Goal: Communication & Community: Answer question/provide support

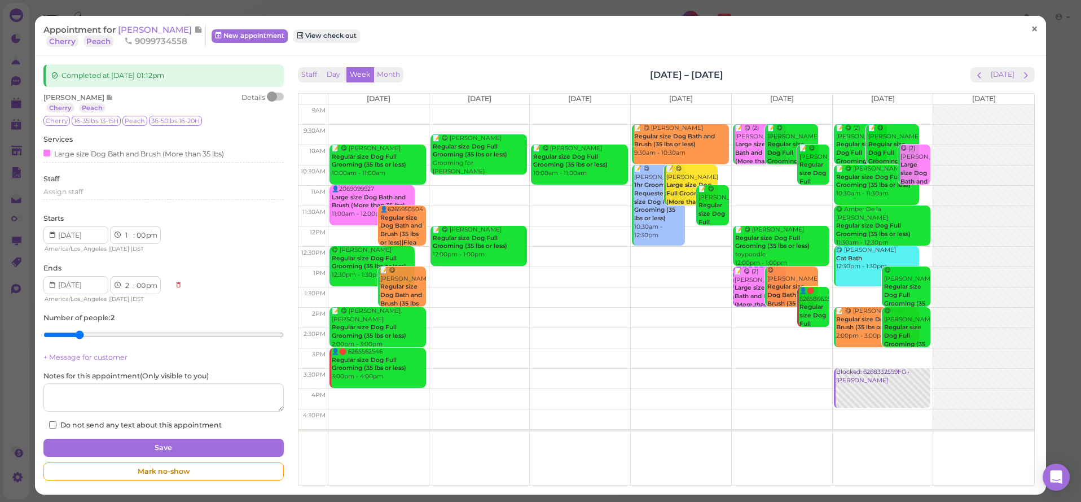
click at [1035, 27] on span "×" at bounding box center [1034, 29] width 7 height 16
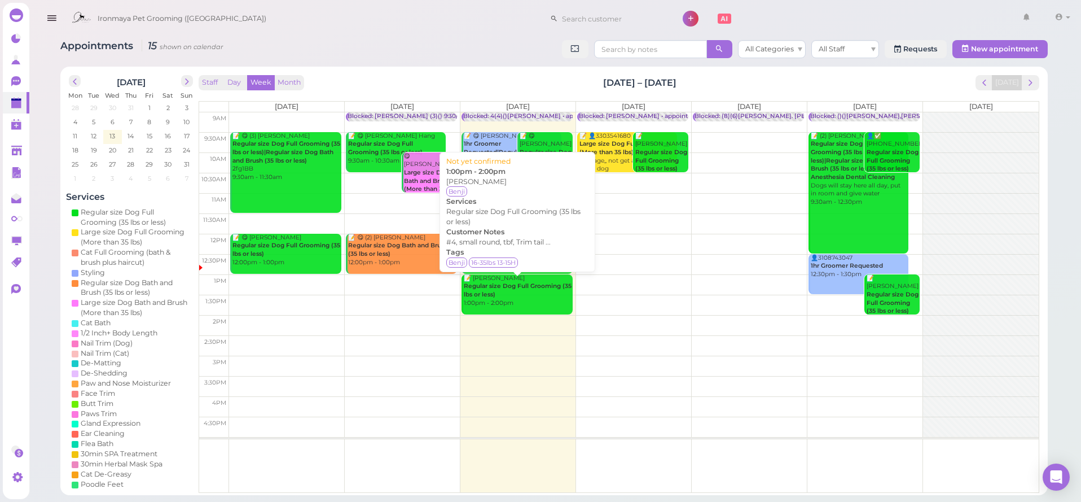
click at [524, 288] on div "📝 Helda Shehata Regular size Dog Full Grooming (35 lbs or less) 1:00pm - 2:00pm" at bounding box center [517, 290] width 109 height 33
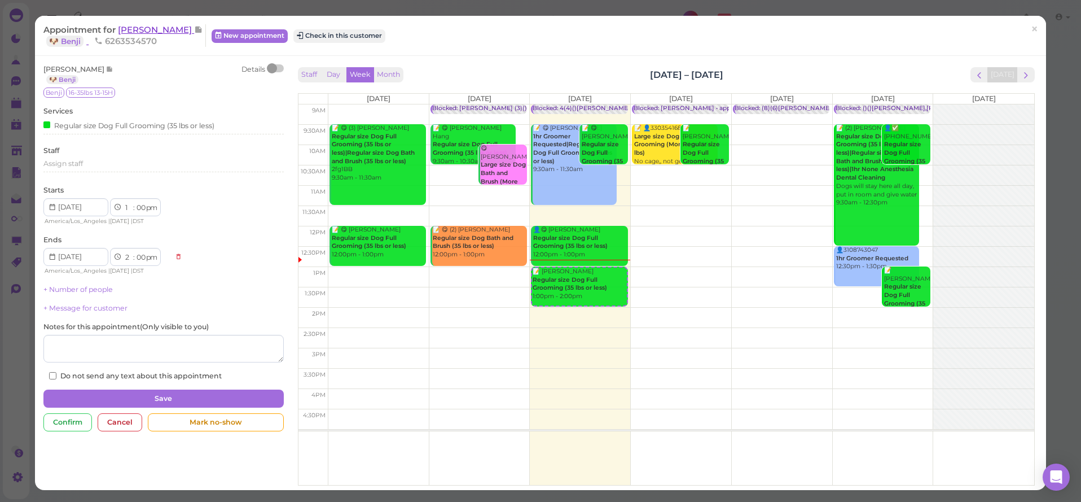
click at [146, 27] on span "[PERSON_NAME]" at bounding box center [156, 29] width 76 height 11
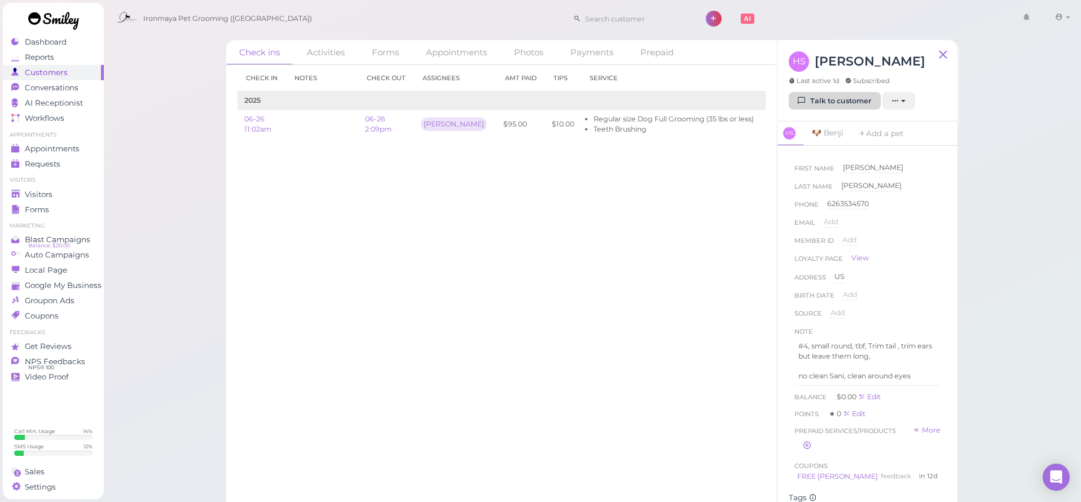
click at [808, 96] on link "Talk to customer" at bounding box center [835, 101] width 92 height 18
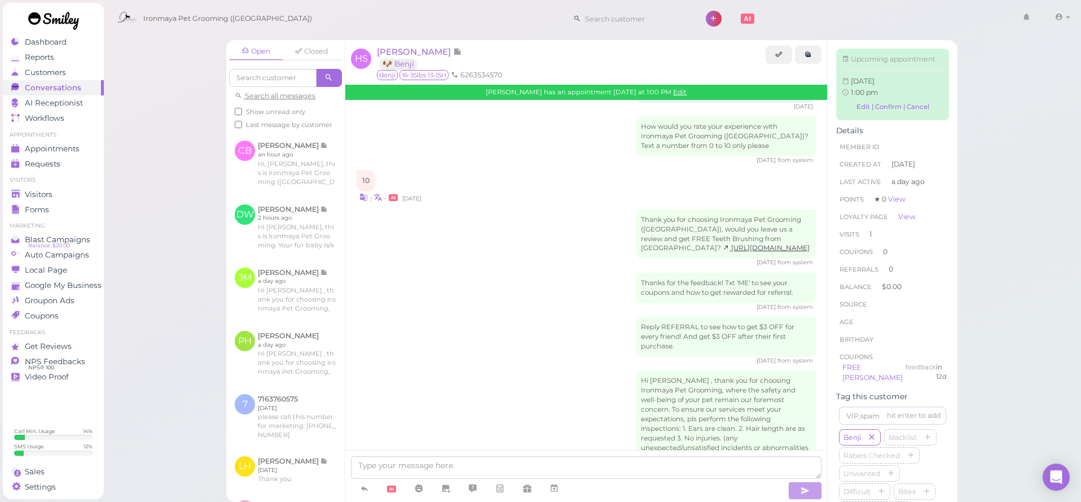
scroll to position [283, 0]
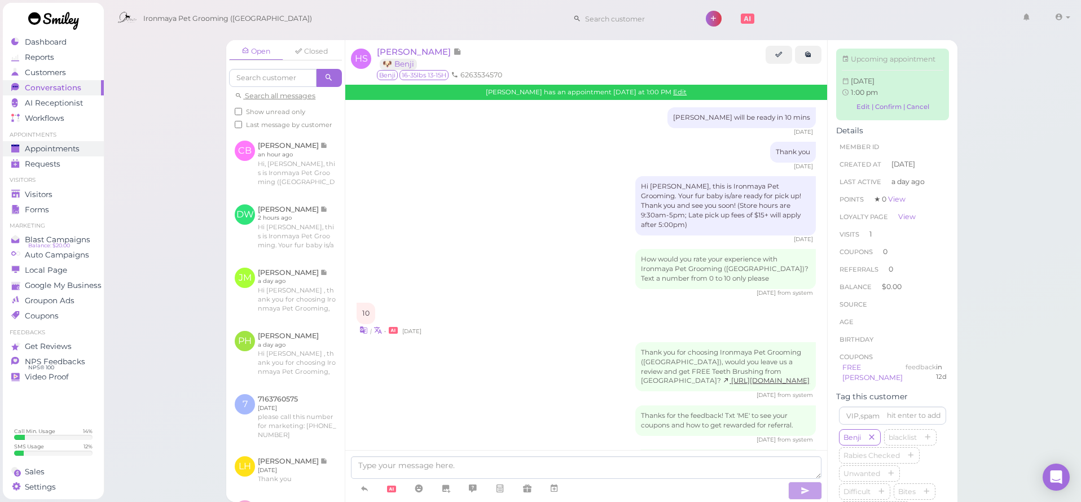
click at [59, 142] on link "Appointments" at bounding box center [53, 148] width 101 height 15
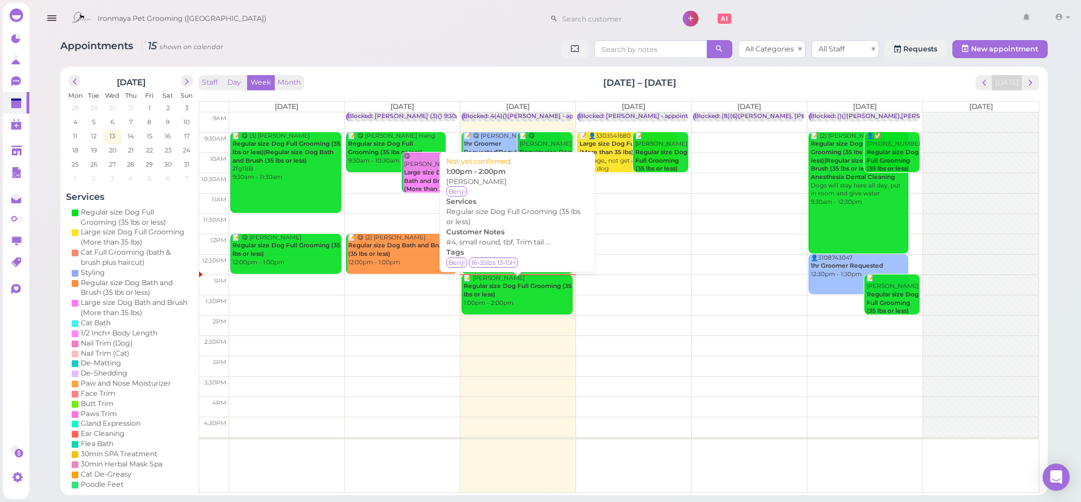
click at [505, 299] on div "📝 Helda Shehata Regular size Dog Full Grooming (35 lbs or less) 1:00pm - 2:00pm" at bounding box center [517, 290] width 109 height 33
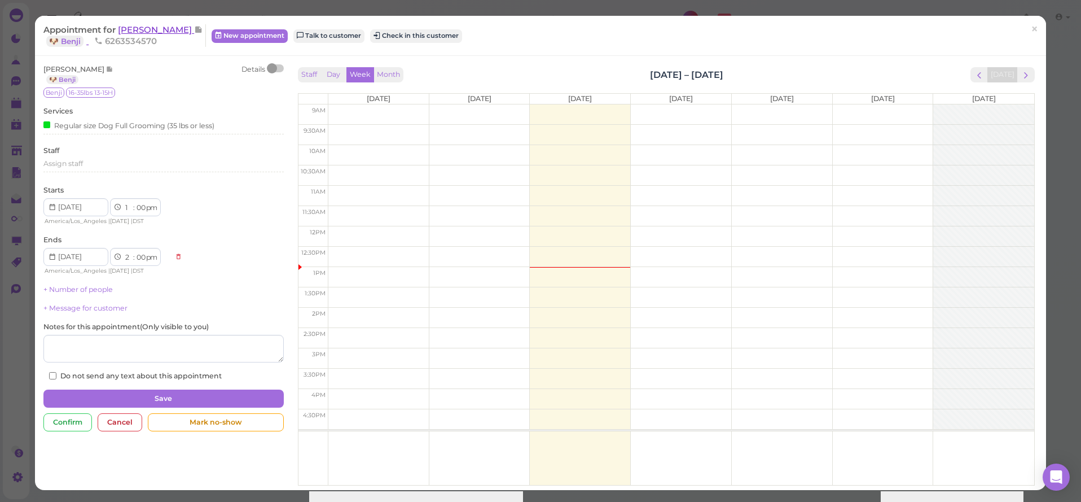
click at [153, 25] on span "Helda Shehata" at bounding box center [156, 29] width 76 height 11
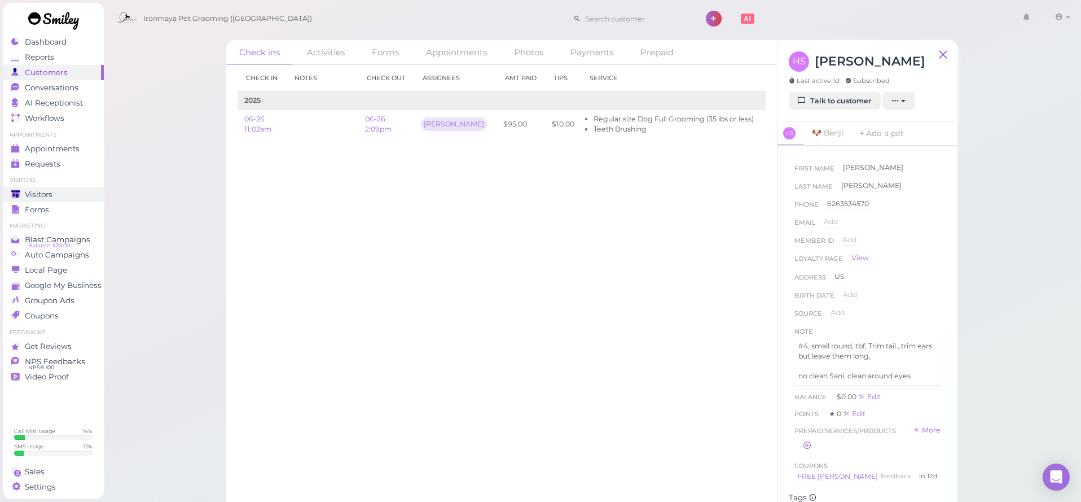
click at [43, 195] on span "Visitors" at bounding box center [39, 195] width 28 height 10
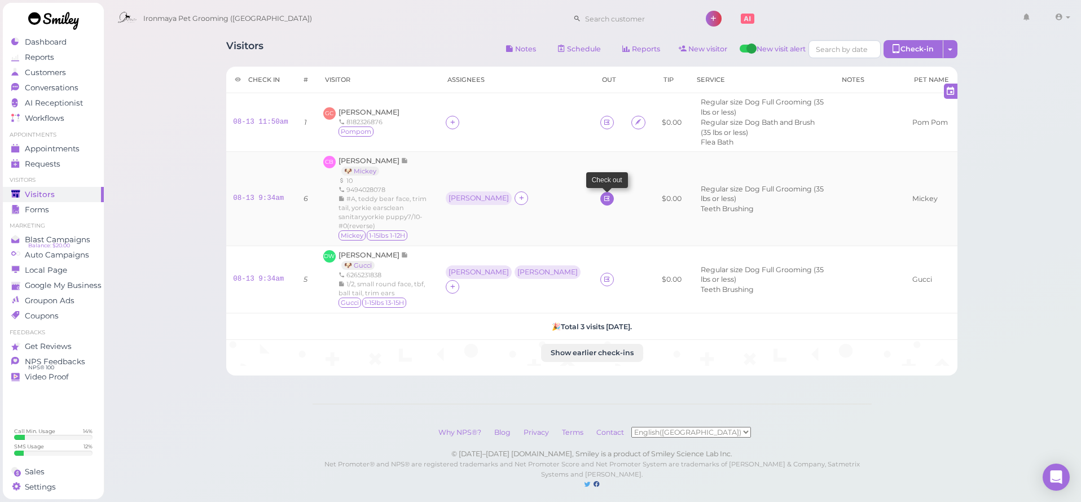
click at [603, 194] on icon at bounding box center [606, 198] width 7 height 8
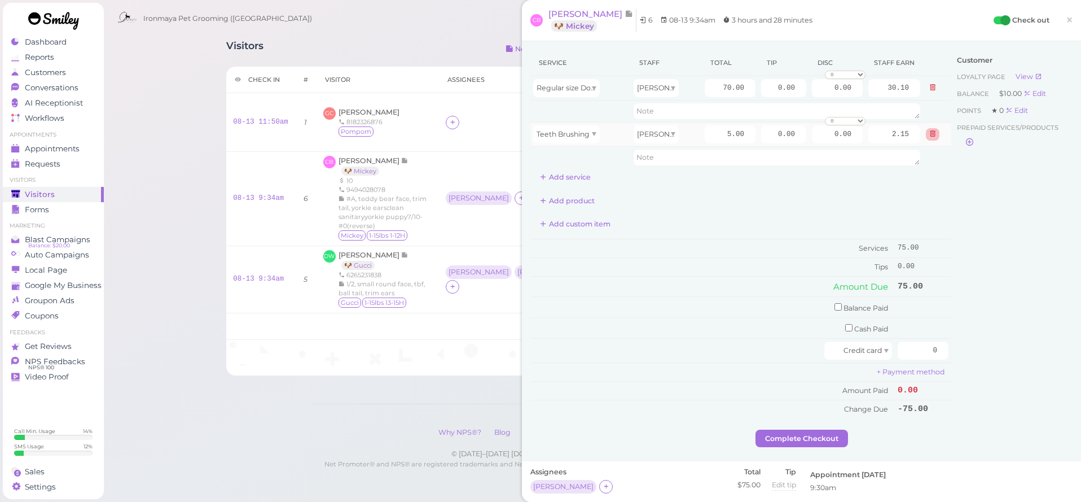
click at [929, 135] on icon at bounding box center [932, 134] width 7 height 8
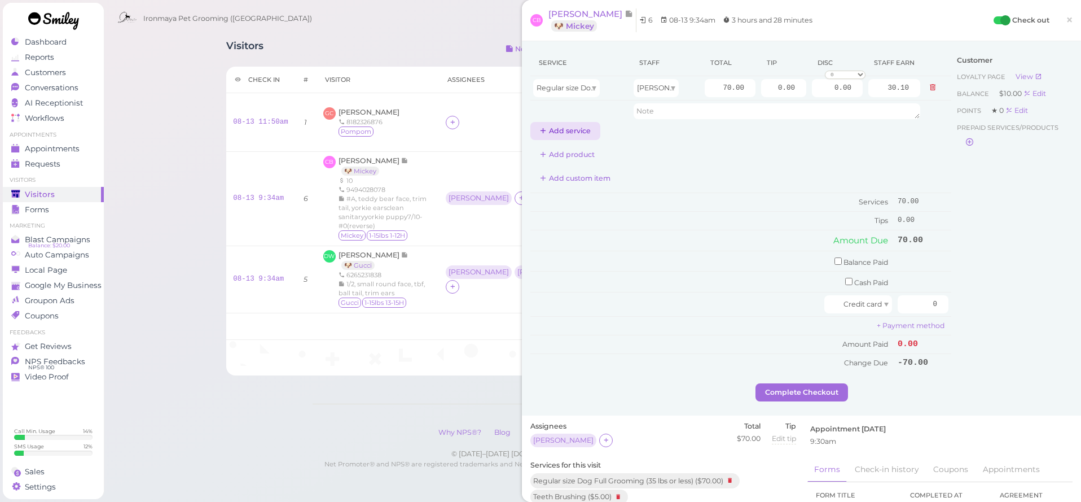
click at [583, 131] on button "Add service" at bounding box center [565, 131] width 70 height 18
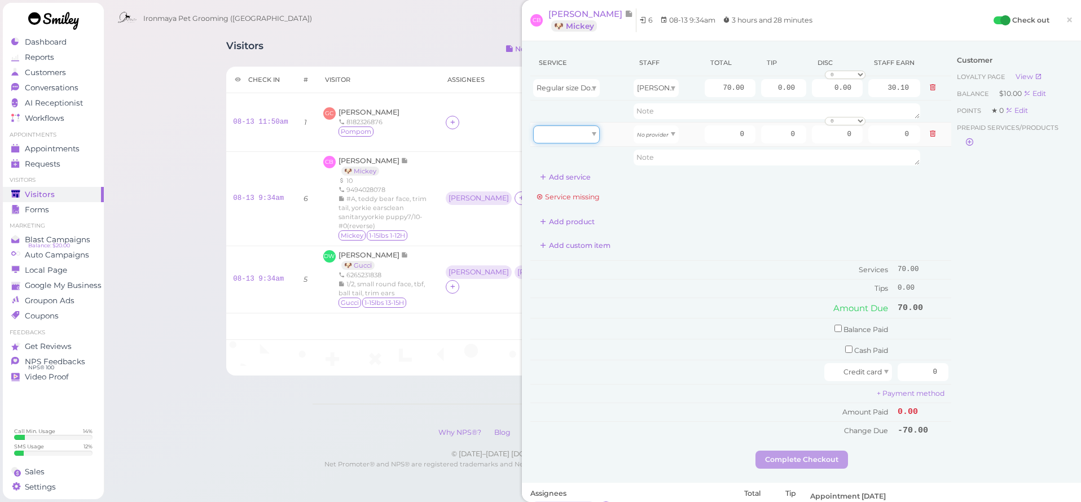
click at [579, 137] on div at bounding box center [566, 134] width 67 height 18
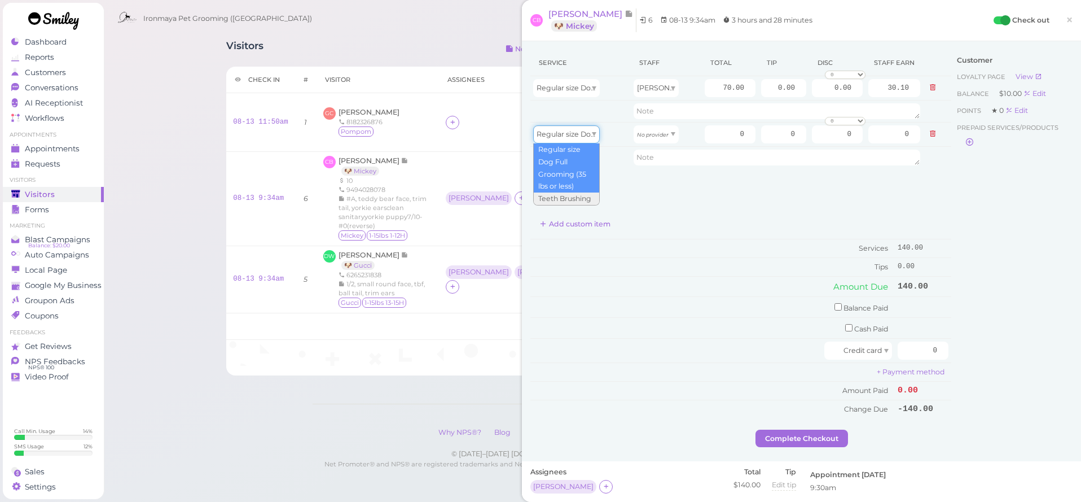
type input "70.00"
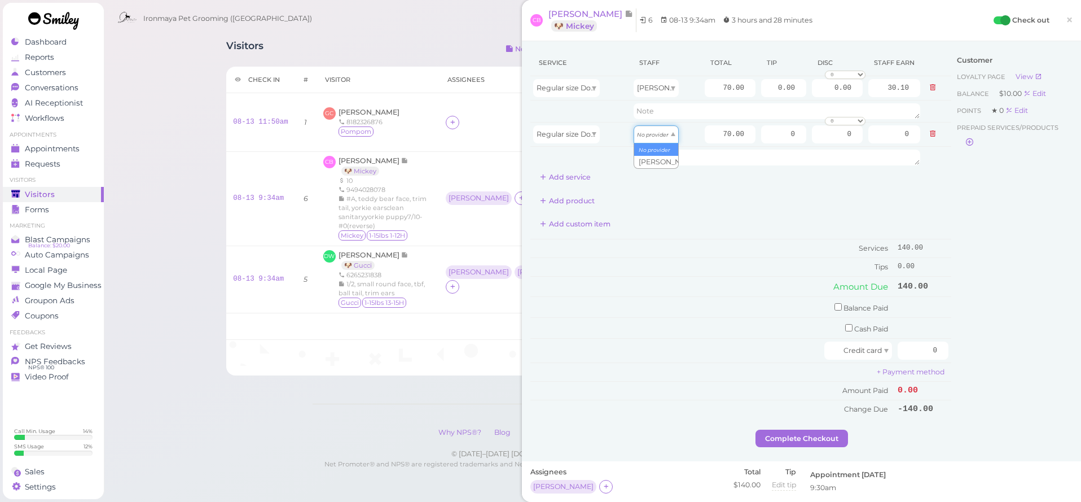
drag, startPoint x: 650, startPoint y: 135, endPoint x: 649, endPoint y: 145, distance: 9.6
click at [650, 136] on icon "No provider" at bounding box center [653, 134] width 32 height 6
click at [458, 152] on td "Tiffany" at bounding box center [516, 199] width 154 height 94
click at [1071, 18] on span "×" at bounding box center [1069, 20] width 7 height 16
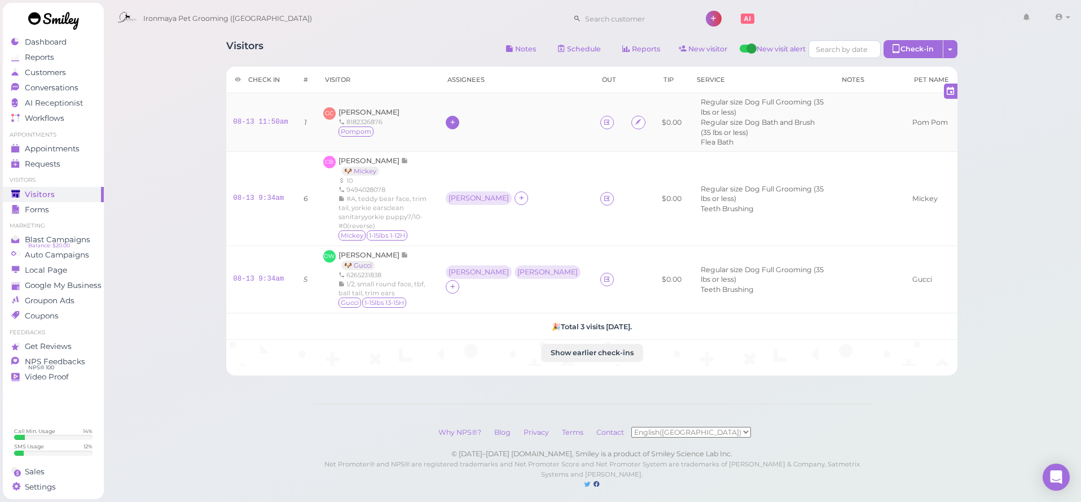
click at [456, 118] on icon at bounding box center [452, 122] width 7 height 8
click at [490, 292] on span "Tiffany Deng" at bounding box center [524, 292] width 122 height 8
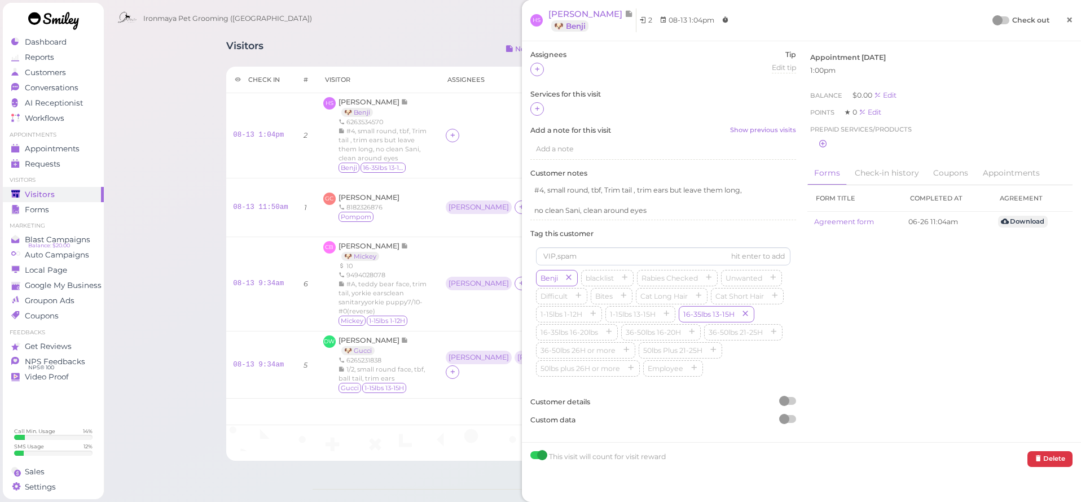
click at [1070, 21] on span "×" at bounding box center [1069, 20] width 7 height 16
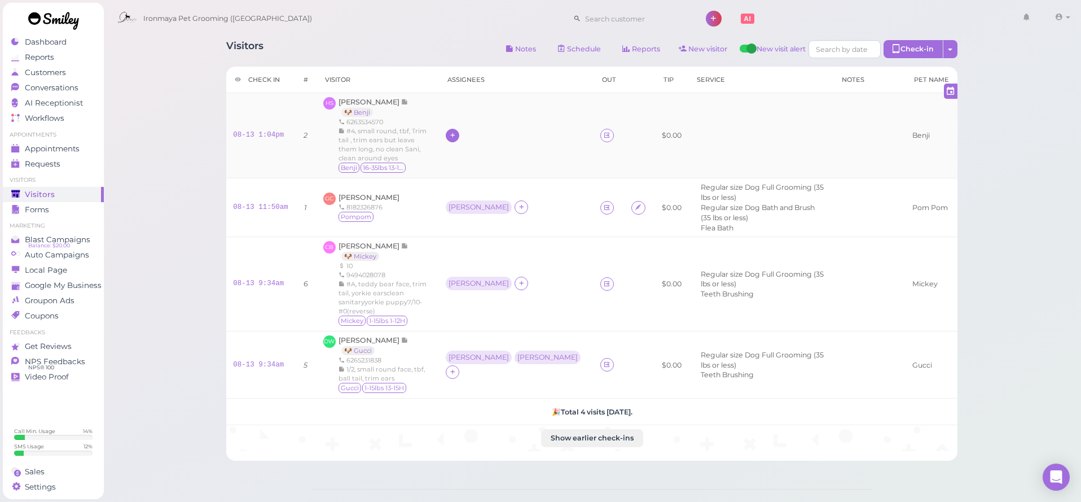
click at [456, 131] on icon at bounding box center [452, 135] width 7 height 8
click at [478, 306] on span "Tiffany Deng" at bounding box center [524, 310] width 122 height 8
click at [362, 99] on span "Helda Shehata" at bounding box center [370, 102] width 63 height 8
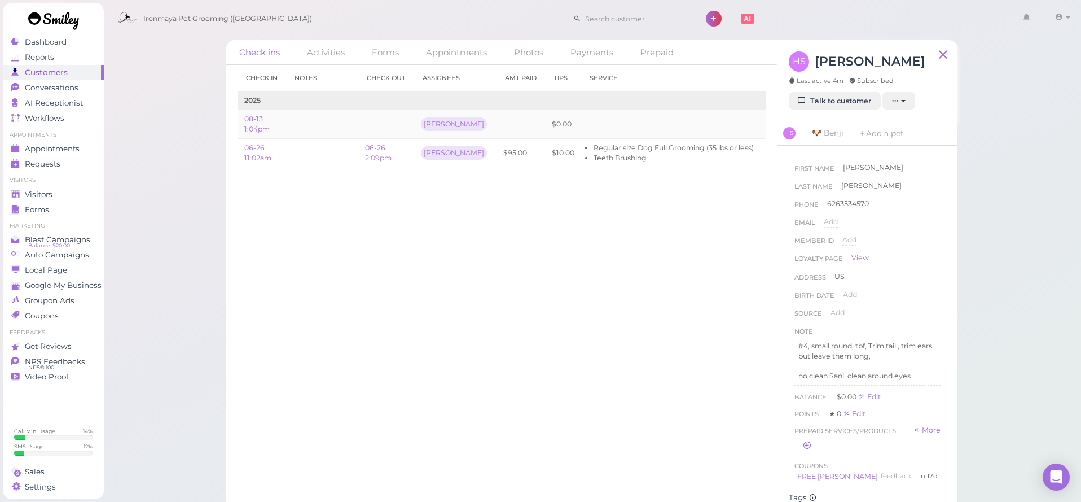
click at [761, 122] on td "Edit" at bounding box center [803, 124] width 84 height 29
click at [767, 124] on link "Edit" at bounding box center [774, 124] width 14 height 8
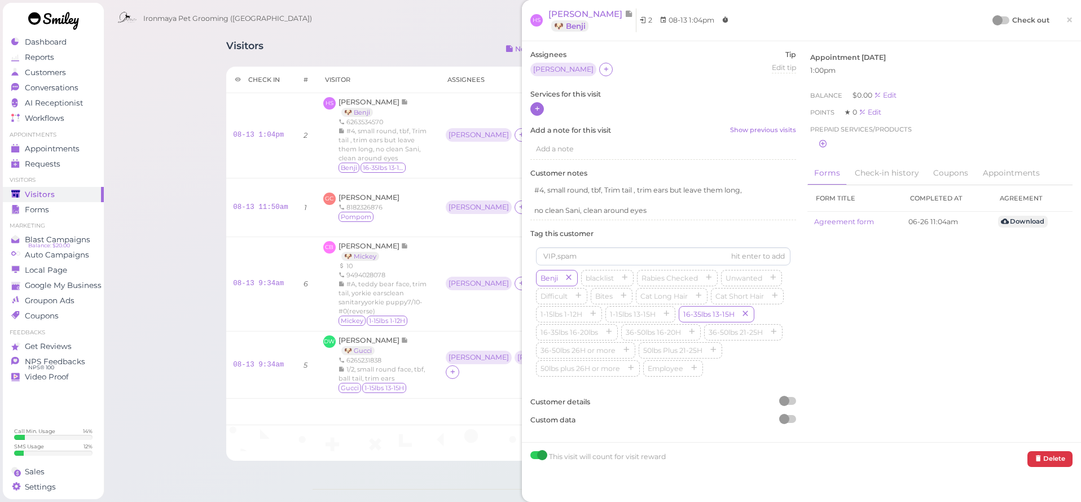
click at [535, 110] on icon at bounding box center [537, 108] width 7 height 8
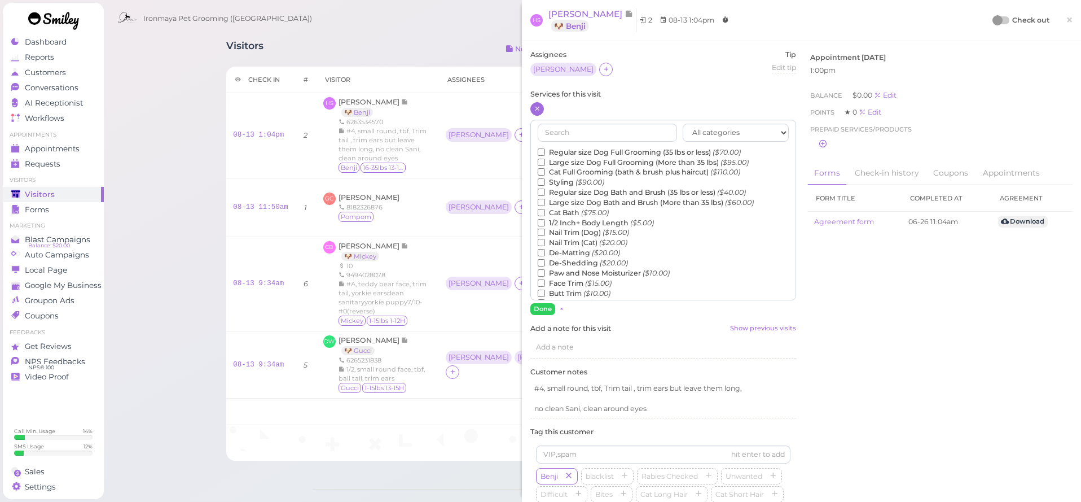
click at [545, 147] on label "Regular size Dog Full Grooming (35 lbs or less) ($70.00)" at bounding box center [639, 152] width 203 height 10
click at [545, 148] on input "Regular size Dog Full Grooming (35 lbs or less) ($70.00)" at bounding box center [541, 151] width 7 height 7
click at [541, 309] on button "Done" at bounding box center [542, 309] width 25 height 12
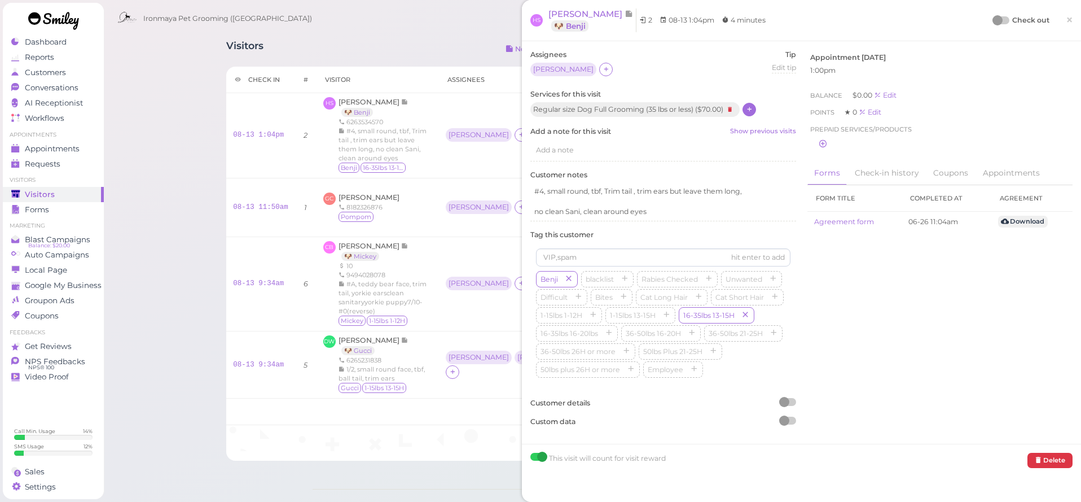
drag, startPoint x: 1069, startPoint y: 19, endPoint x: 1045, endPoint y: 17, distance: 24.3
click at [1069, 20] on span "×" at bounding box center [1069, 20] width 7 height 16
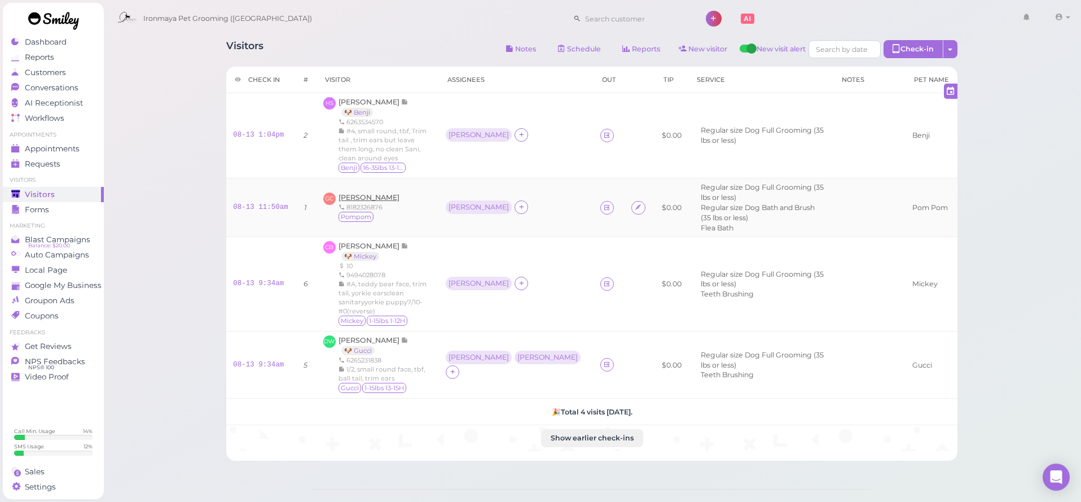
click at [348, 193] on span "Genevie Corea" at bounding box center [369, 197] width 61 height 8
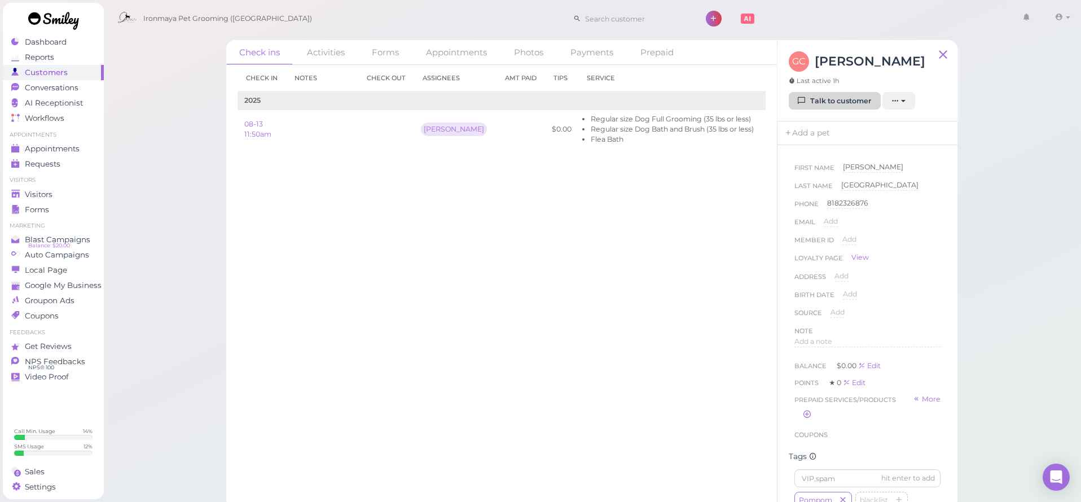
click at [800, 104] on icon at bounding box center [801, 100] width 7 height 8
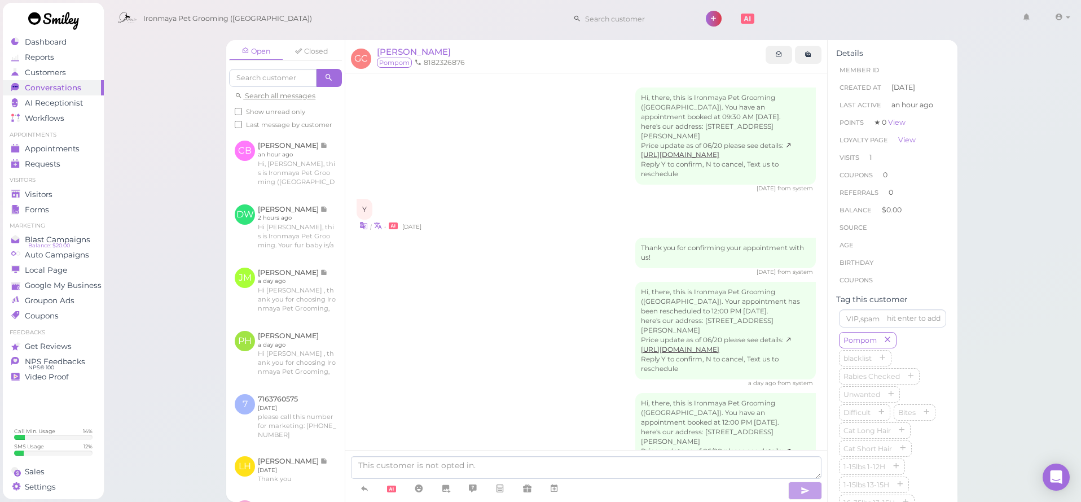
scroll to position [126, 0]
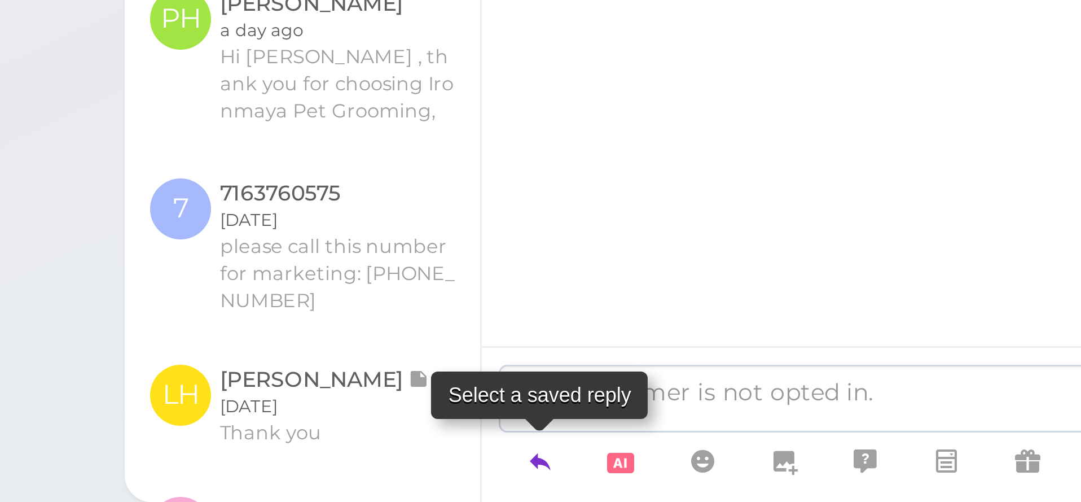
click at [226, 161] on div "Open Closed Search all messages Show unread only Last message by customer CB Co…" at bounding box center [591, 271] width 731 height 462
click at [360, 482] on icon at bounding box center [364, 487] width 9 height 11
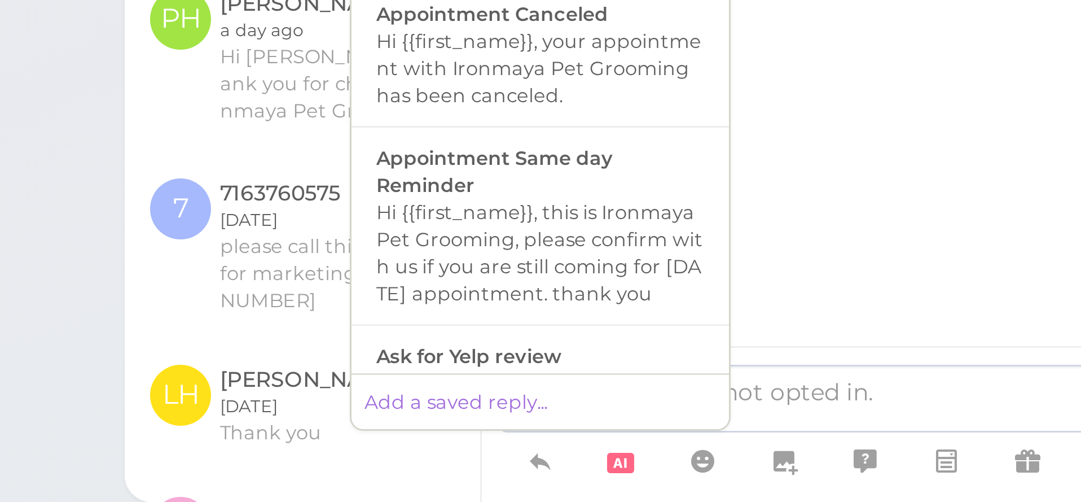
click at [357, 378] on div "Here is your copy of form 'Agreement form' from Ironmaya Pet Grooming (San Dima…" at bounding box center [586, 402] width 459 height 48
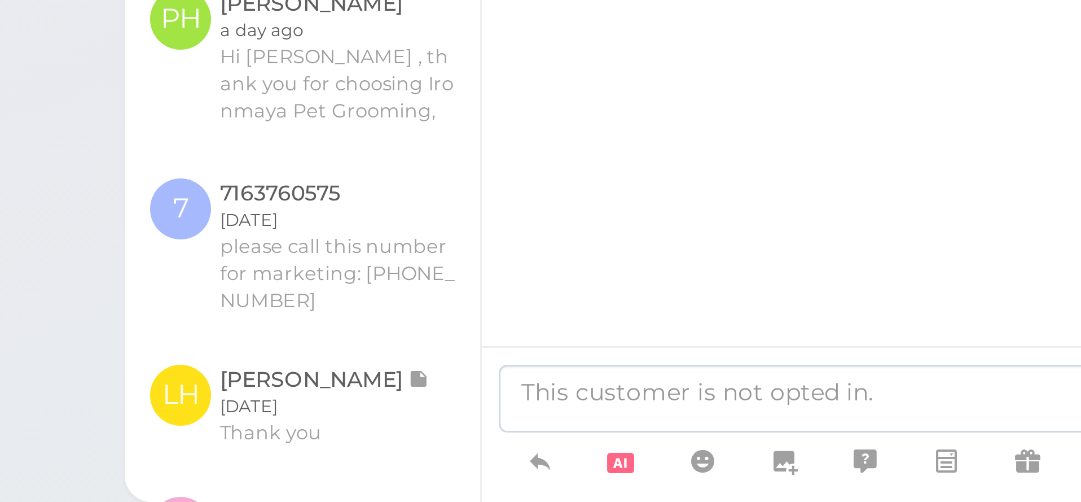
click at [451, 78] on div "Hi, there, this is Ironmaya Pet Grooming (San Dimas). You have an appointment b…" at bounding box center [586, 217] width 482 height 538
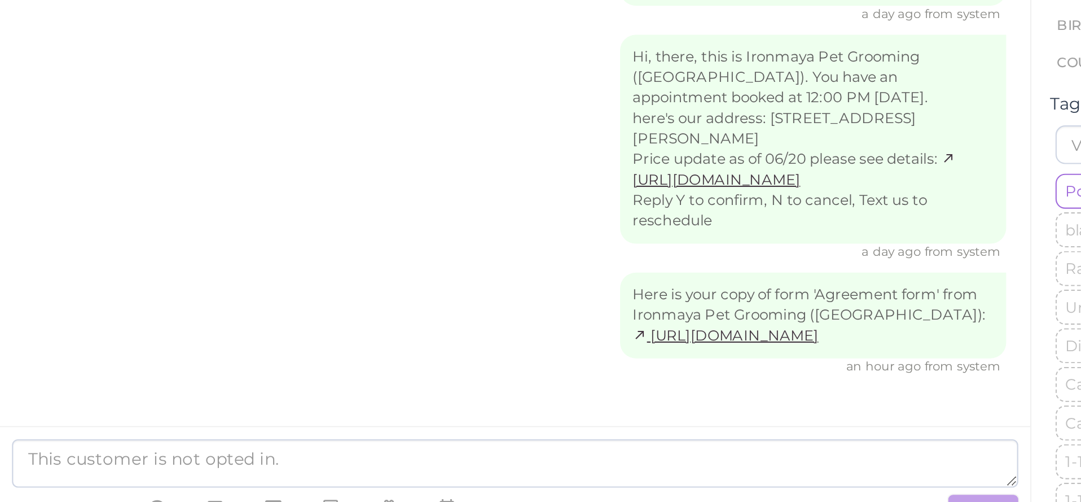
click at [357, 267] on div "Hi, there, this is Ironmaya Pet Grooming (San Dimas). You have an appointment b…" at bounding box center [586, 320] width 459 height 106
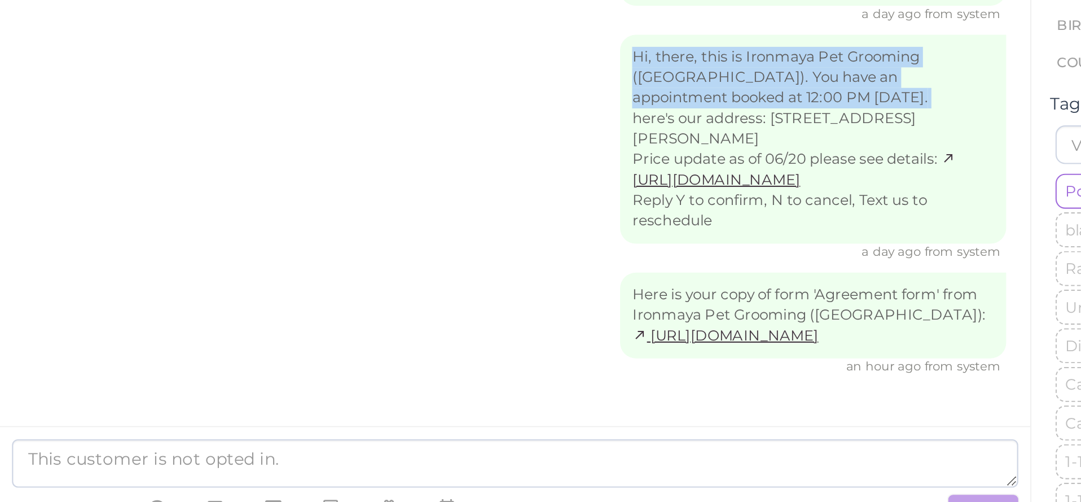
click at [357, 267] on div "Hi, there, this is Ironmaya Pet Grooming (San Dimas). You have an appointment b…" at bounding box center [586, 320] width 459 height 106
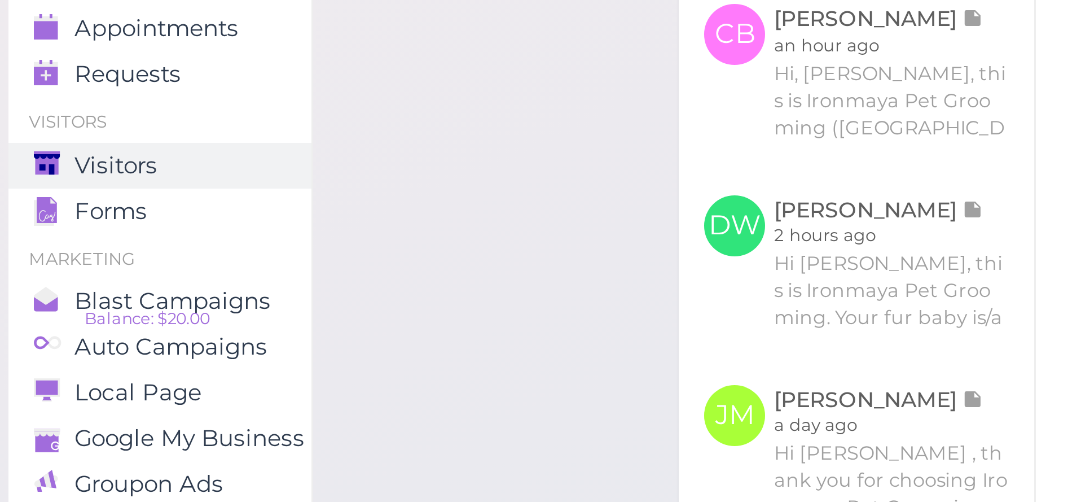
click at [108, 73] on div "Open Closed Search all messages Show unread only Last message by customer CB Co…" at bounding box center [592, 251] width 978 height 502
click at [477, 253] on div "a day ago from system" at bounding box center [586, 257] width 459 height 8
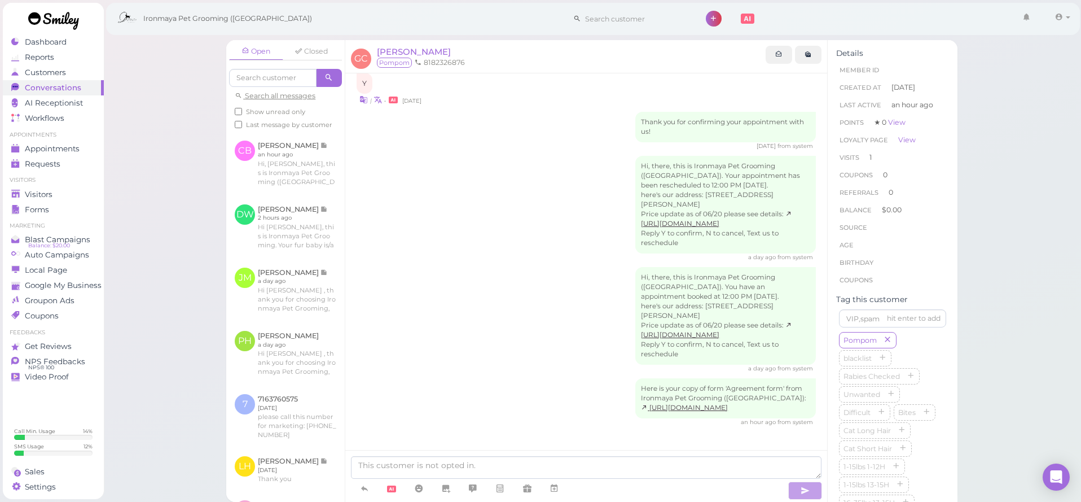
click at [357, 378] on div "Here is your copy of form 'Agreement form' from Ironmaya Pet Grooming (San Dima…" at bounding box center [586, 402] width 459 height 48
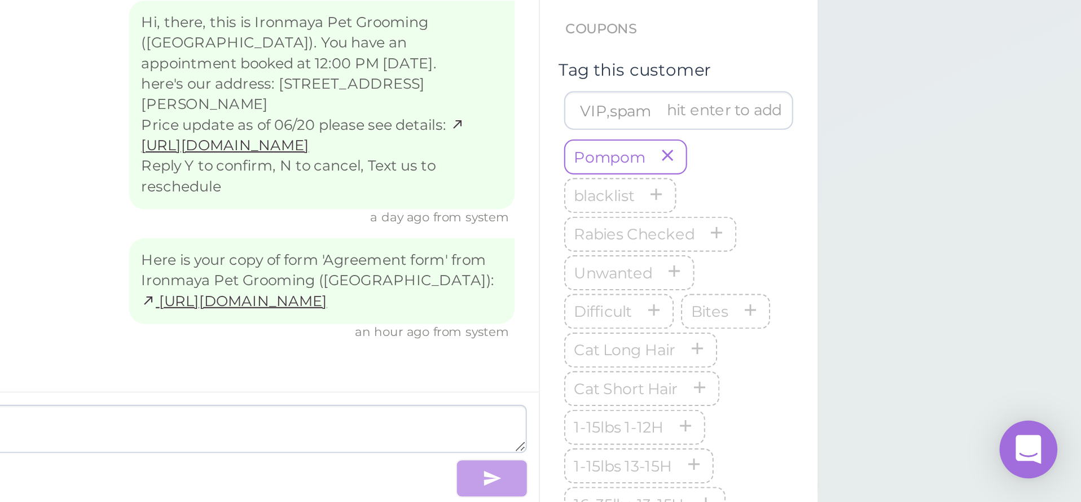
click at [345, 176] on div "Hi, there, this is Ironmaya Pet Grooming (San Dimas). You have an appointment b…" at bounding box center [586, 217] width 482 height 538
click at [378, 350] on div "Hi, there, this is Ironmaya Pet Grooming (San Dimas). You have an appointment b…" at bounding box center [586, 217] width 482 height 538
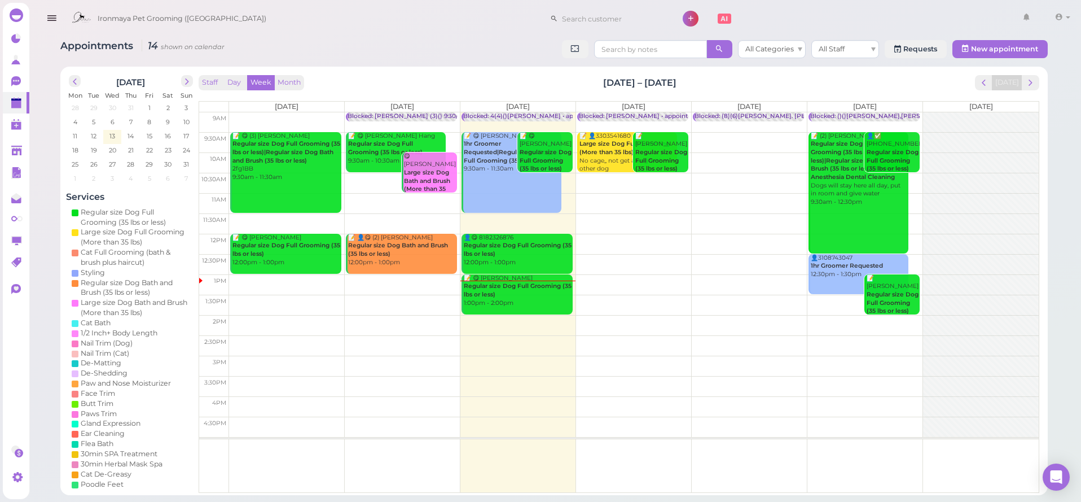
drag, startPoint x: 54, startPoint y: 25, endPoint x: 60, endPoint y: 41, distance: 16.8
click at [54, 25] on icon "button" at bounding box center [52, 18] width 12 height 14
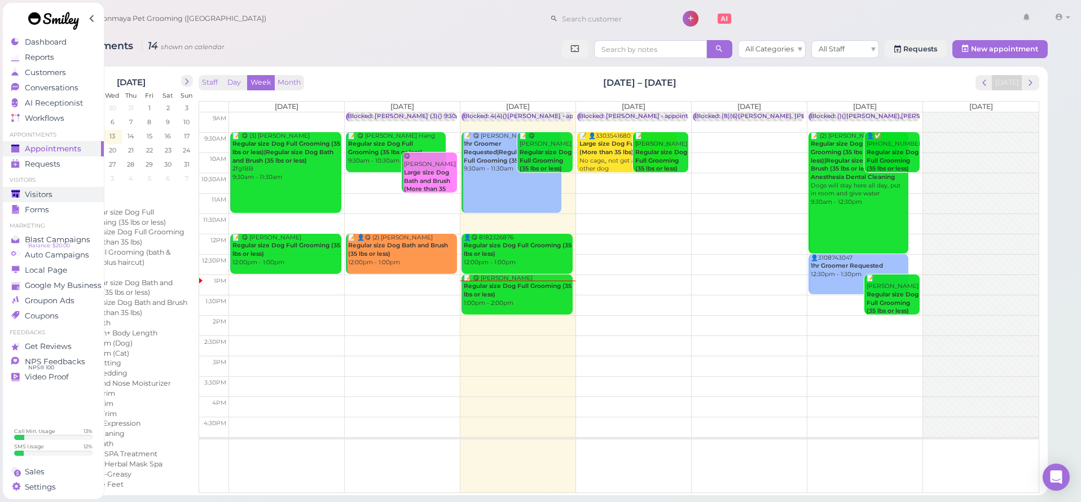
click at [57, 197] on div "Visitors" at bounding box center [51, 195] width 81 height 10
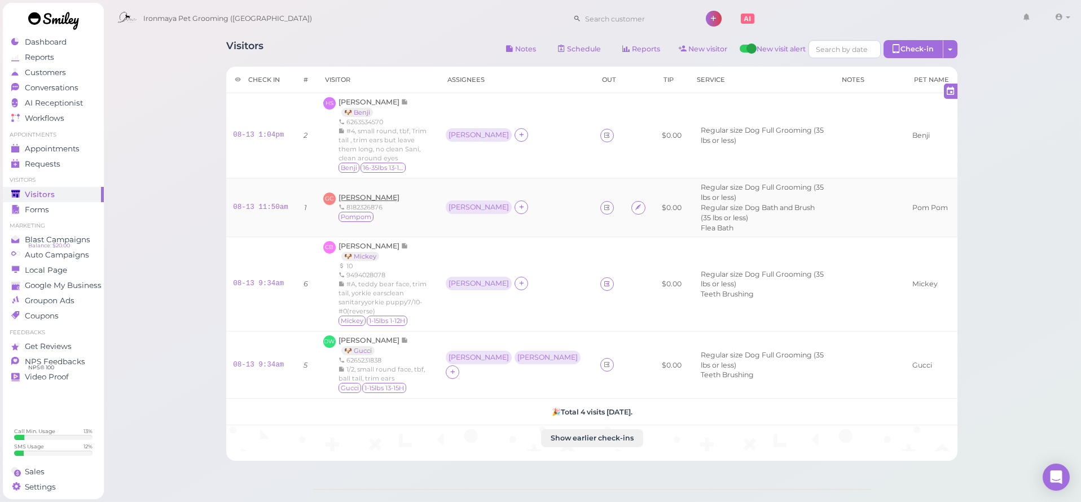
click at [357, 193] on span "[PERSON_NAME]" at bounding box center [369, 197] width 61 height 8
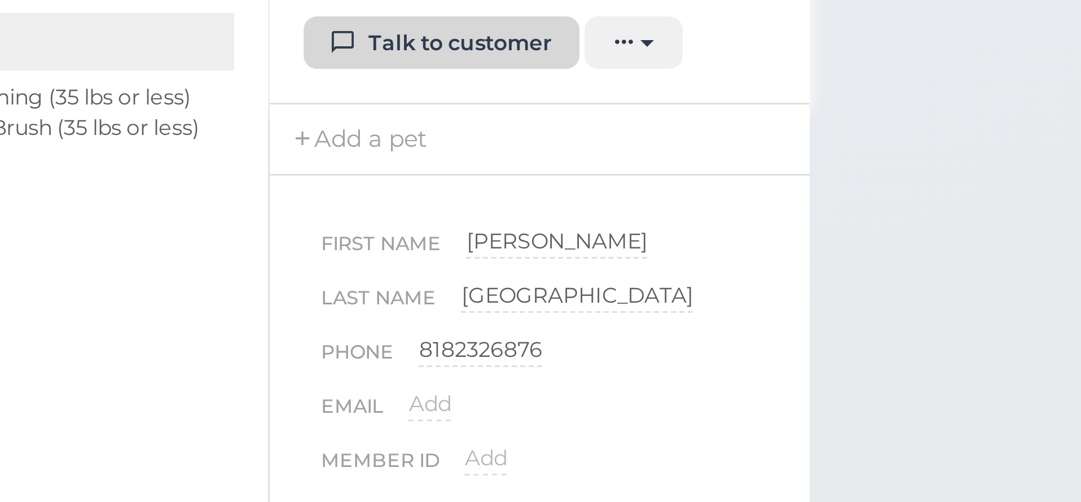
click at [789, 92] on link "Talk to customer" at bounding box center [835, 101] width 92 height 18
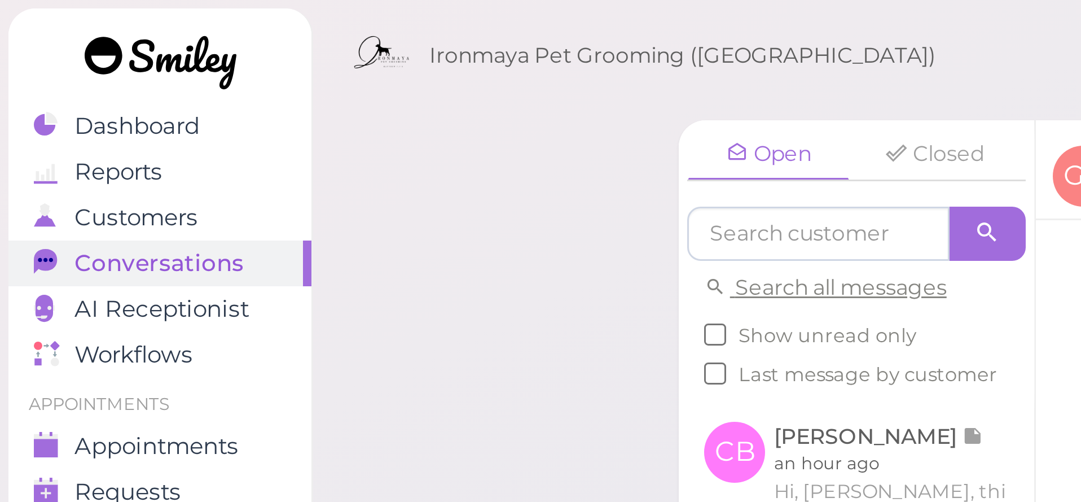
scroll to position [126, 0]
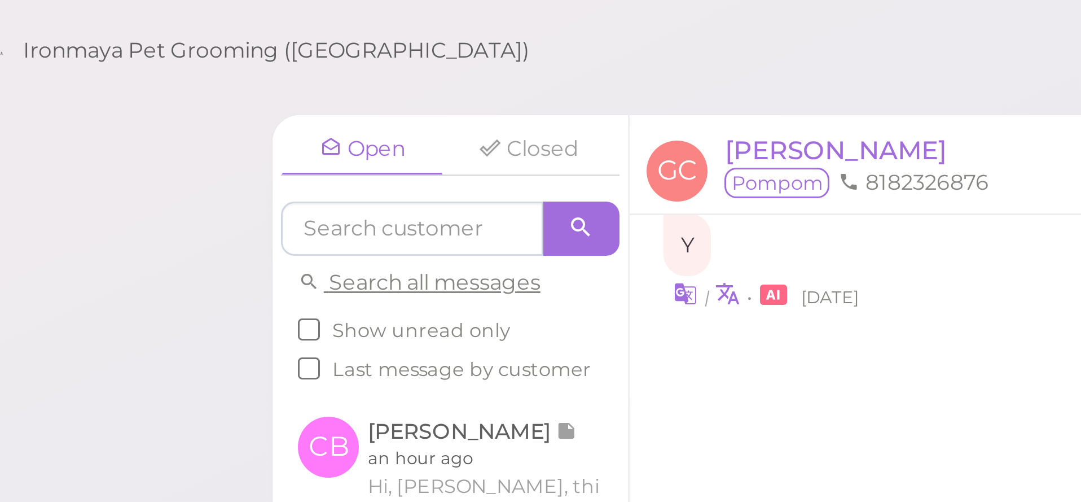
click at [357, 112] on div "Thank you for confirming your appointment with us! 2 days ago from system" at bounding box center [586, 131] width 459 height 38
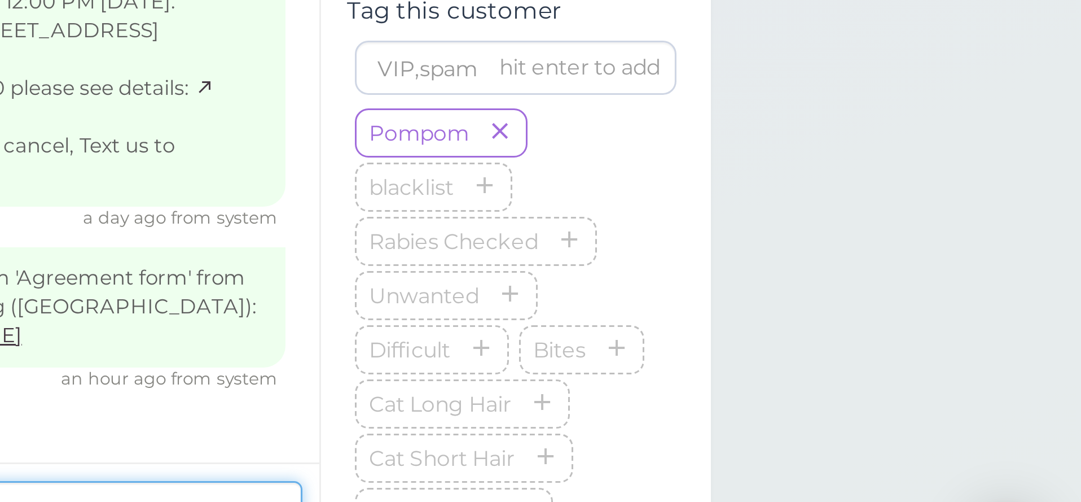
click at [351, 456] on textarea at bounding box center [586, 467] width 471 height 23
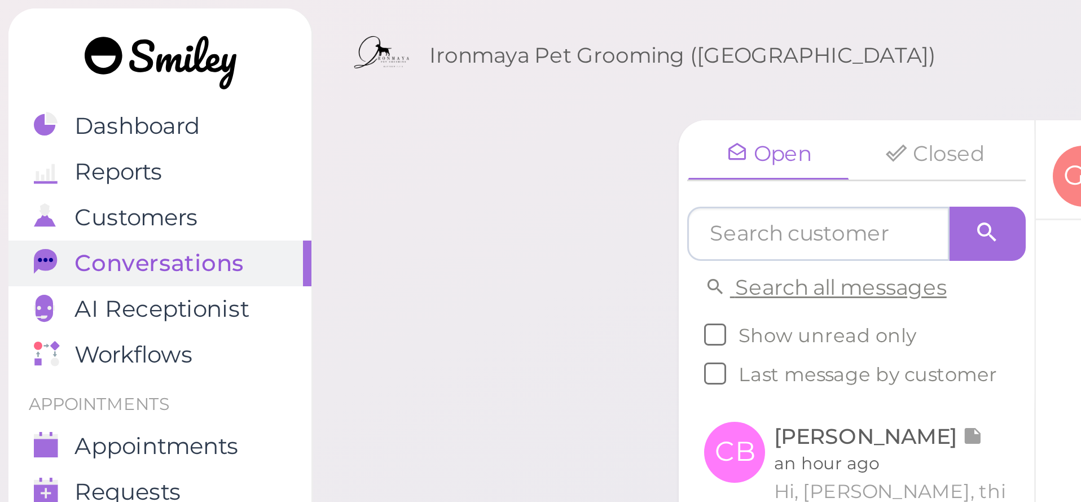
scroll to position [126, 0]
click at [171, 62] on div "Open Closed Search all messages Show unread only Last message by customer CB [P…" at bounding box center [592, 251] width 978 height 502
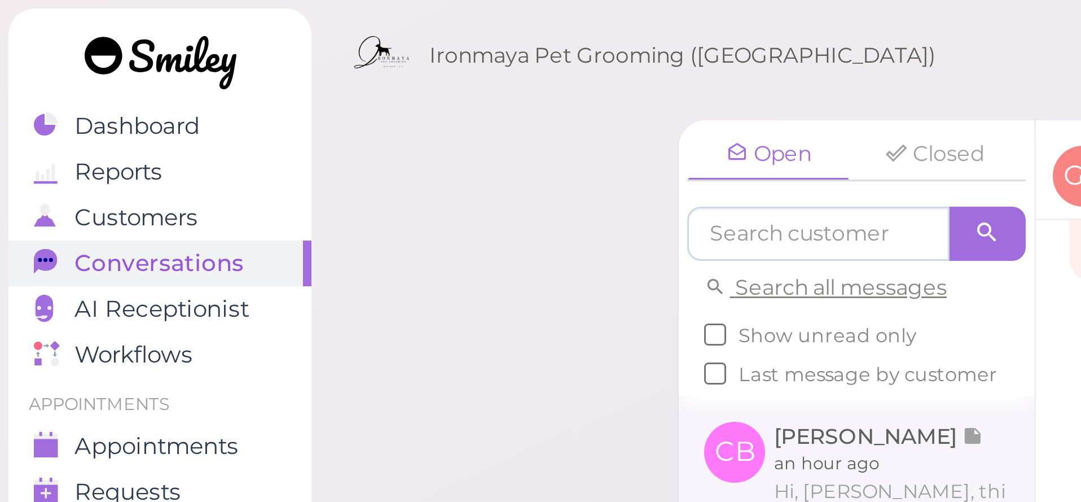
click at [276, 144] on link at bounding box center [285, 163] width 118 height 63
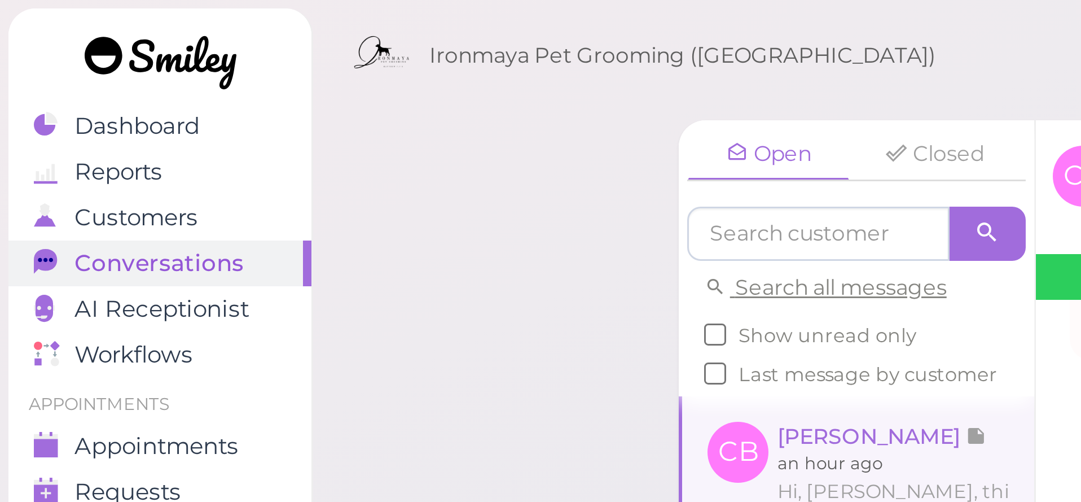
scroll to position [1735, 0]
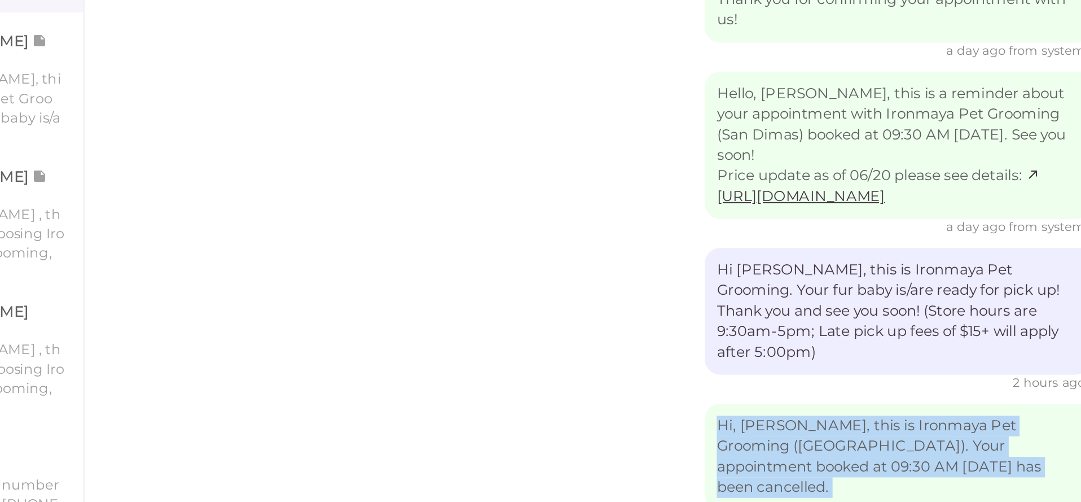
drag, startPoint x: 178, startPoint y: 187, endPoint x: 213, endPoint y: 91, distance: 102.1
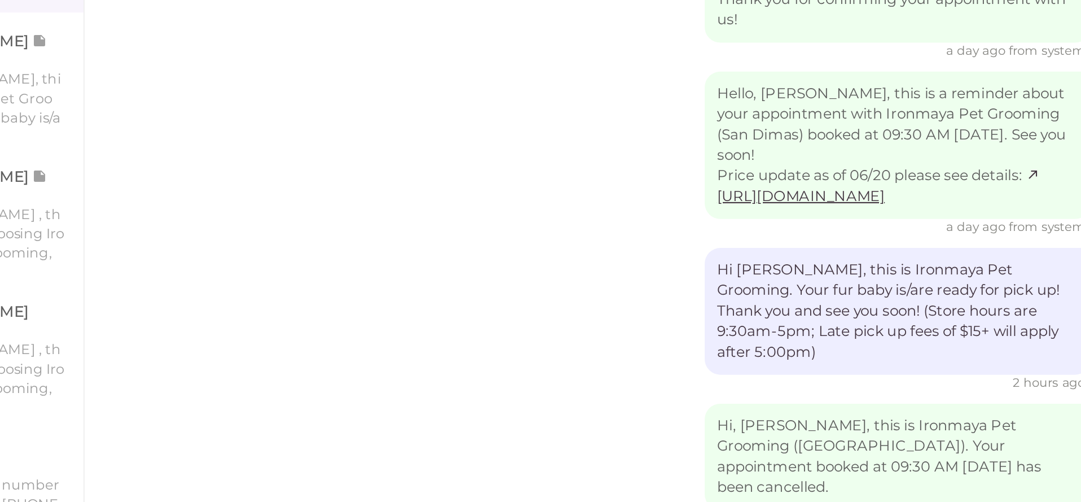
click at [357, 442] on div "Hi, Colleen, this is Ironmaya Pet Grooming (San Dimas). You have an appointment…" at bounding box center [586, 495] width 459 height 106
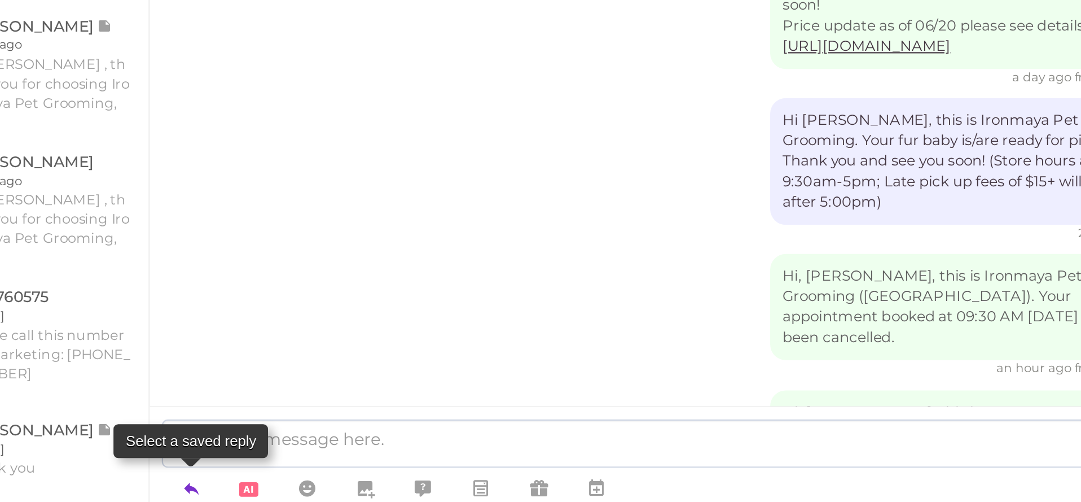
click at [360, 482] on icon at bounding box center [364, 487] width 9 height 11
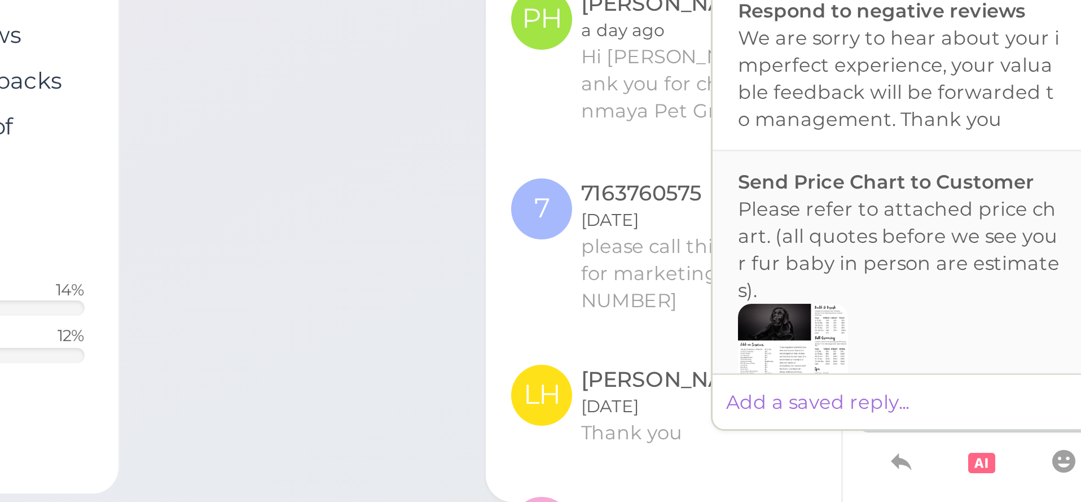
scroll to position [278, 0]
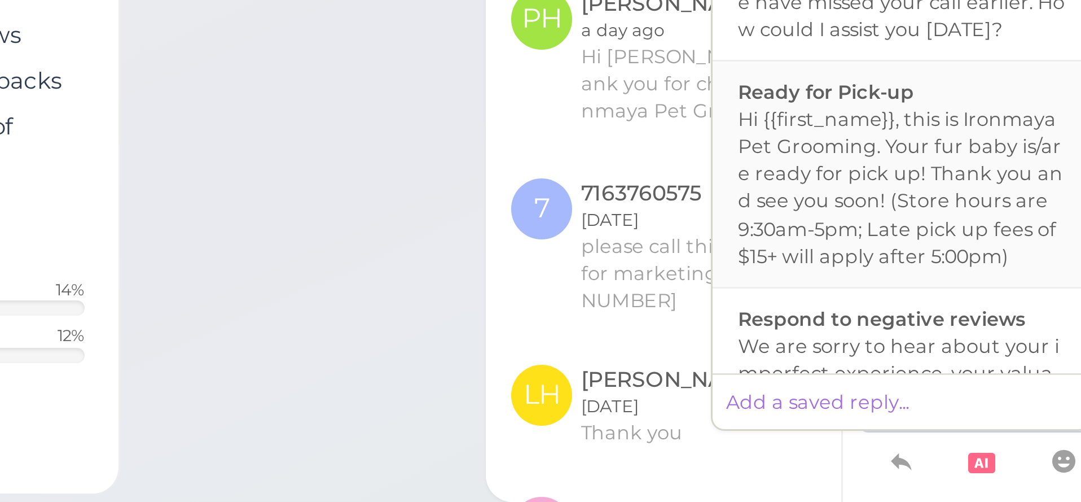
click at [310, 370] on div "Hi {{first_name}}, this is Ironmaya Pet Grooming. Your fur baby is/are ready fo…" at bounding box center [364, 397] width 109 height 54
type textarea "Hi {{first_name}}, this is Ironmaya Pet Grooming. Your fur baby is/are ready fo…"
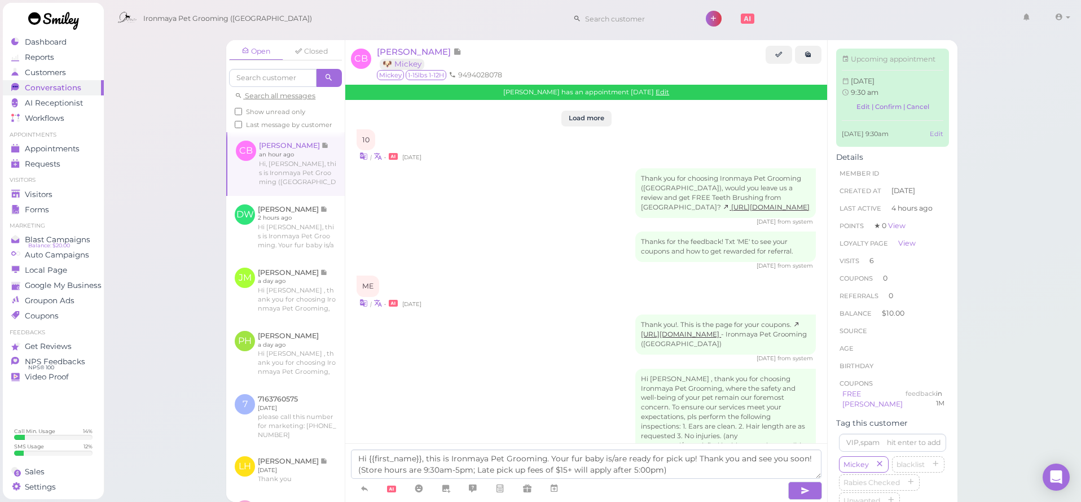
scroll to position [1735, 0]
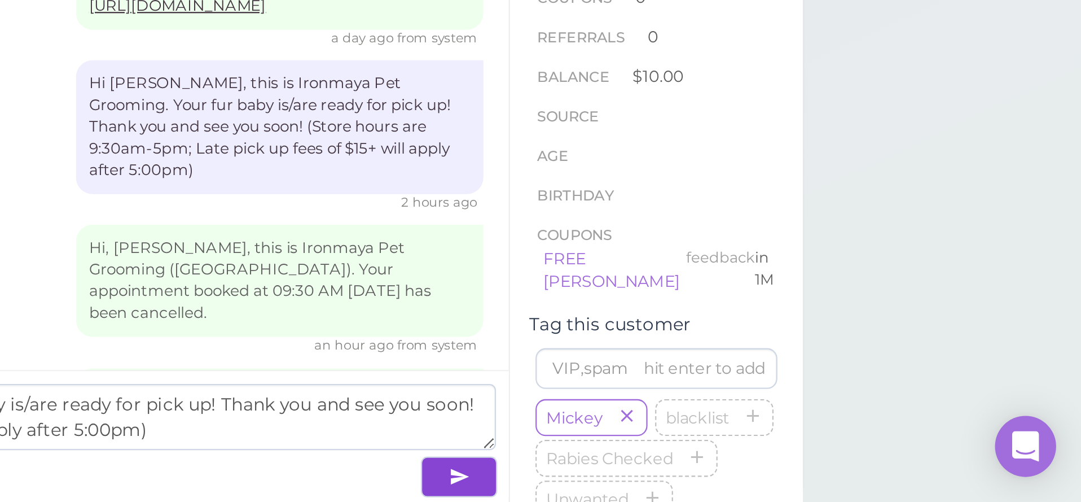
click at [788, 481] on button "button" at bounding box center [805, 490] width 34 height 18
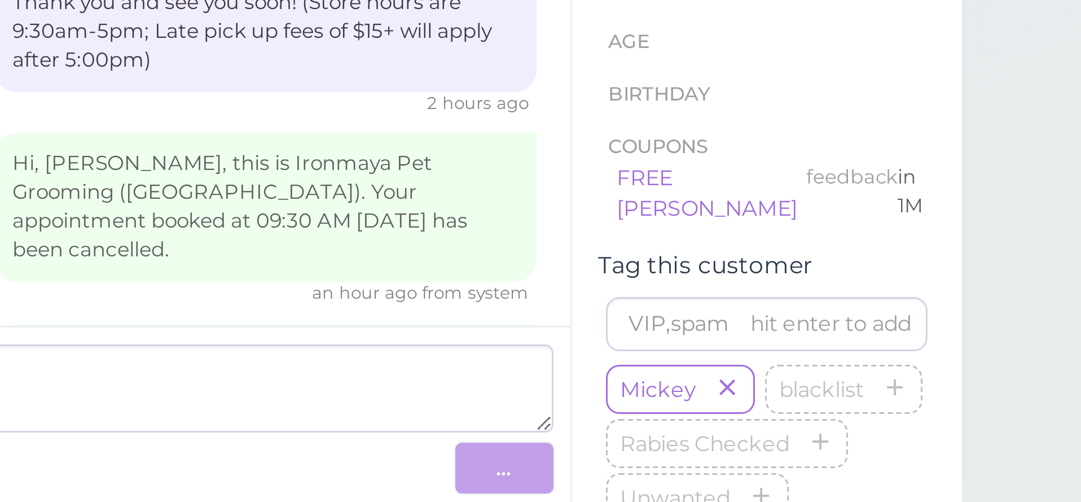
scroll to position [1788, 0]
